Goal: Transaction & Acquisition: Download file/media

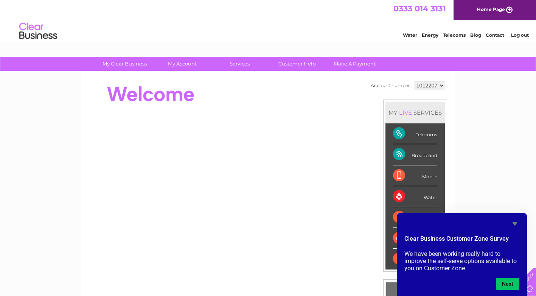
click at [323, 102] on div at bounding box center [225, 94] width 275 height 30
click at [516, 221] on icon "Hide survey" at bounding box center [514, 223] width 9 height 9
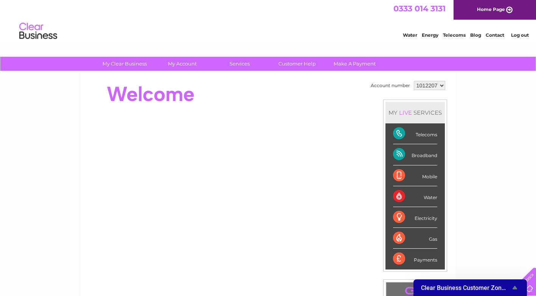
click at [40, 194] on div "My Clear Business Login Details My Details My Preferences Link Account My Accou…" at bounding box center [268, 269] width 536 height 425
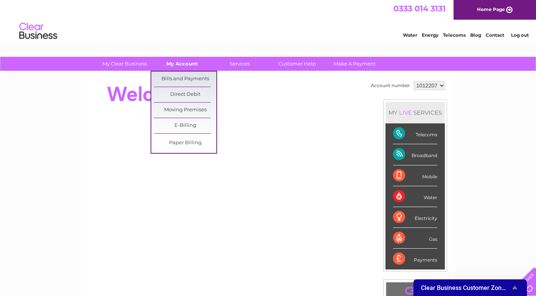
click at [178, 63] on link "My Account" at bounding box center [182, 64] width 62 height 14
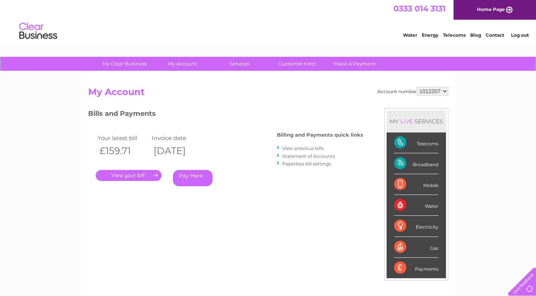
click at [138, 174] on link "." at bounding box center [129, 175] width 66 height 11
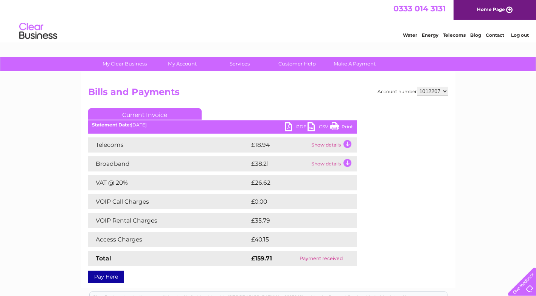
click at [296, 126] on link "PDF" at bounding box center [296, 127] width 23 height 11
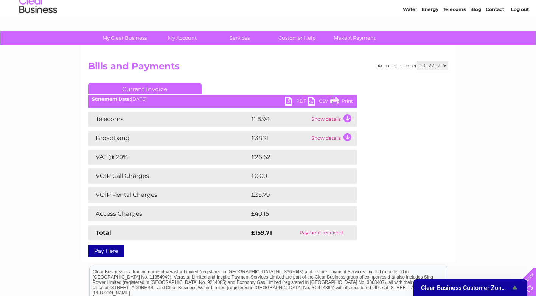
scroll to position [76, 0]
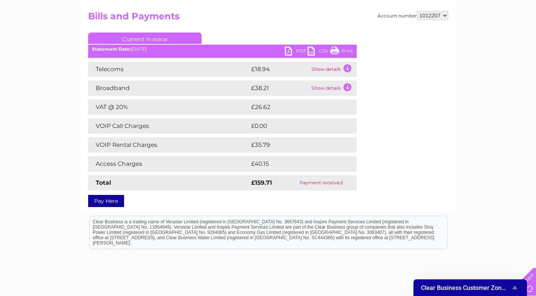
click at [138, 50] on div "Statement Date: 09/09/2025" at bounding box center [222, 49] width 268 height 5
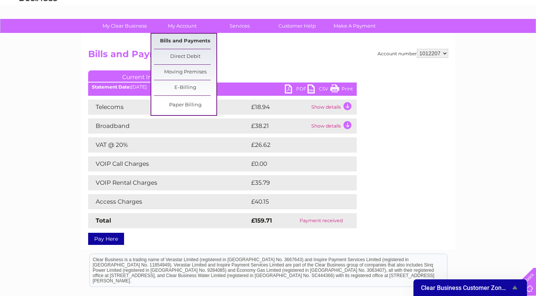
click at [186, 40] on link "Bills and Payments" at bounding box center [185, 41] width 62 height 15
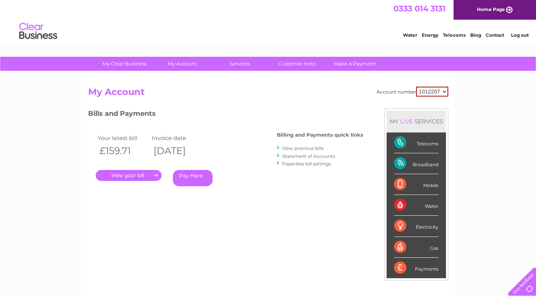
click at [301, 150] on link "View previous bills" at bounding box center [303, 148] width 42 height 6
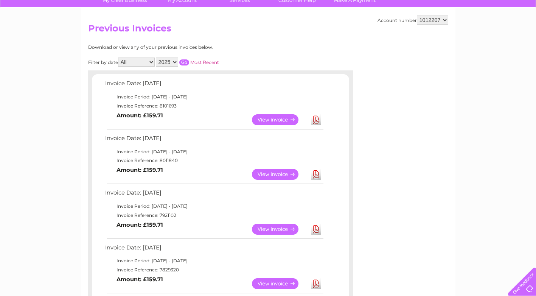
scroll to position [76, 0]
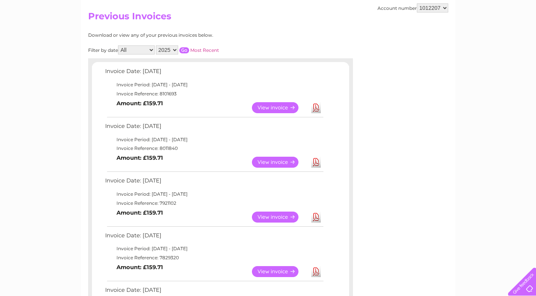
click at [316, 162] on link "Download" at bounding box center [315, 162] width 9 height 11
click at [314, 219] on link "Download" at bounding box center [315, 216] width 9 height 11
click at [316, 274] on link "Download" at bounding box center [315, 271] width 9 height 11
